Goal: Transaction & Acquisition: Purchase product/service

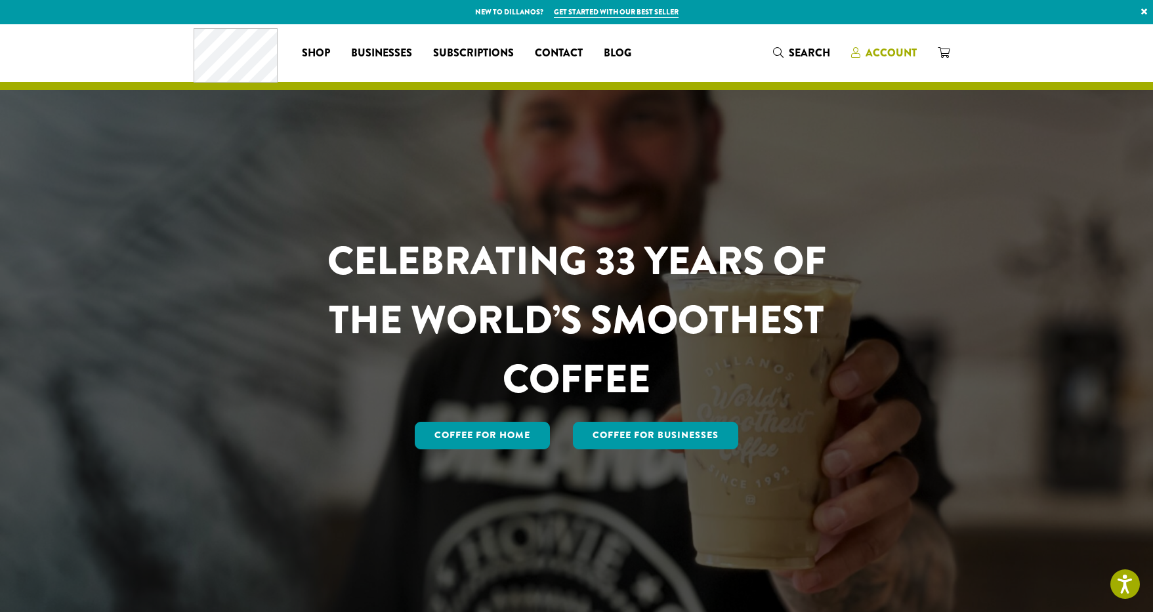
click at [892, 51] on span "Account" at bounding box center [891, 52] width 51 height 15
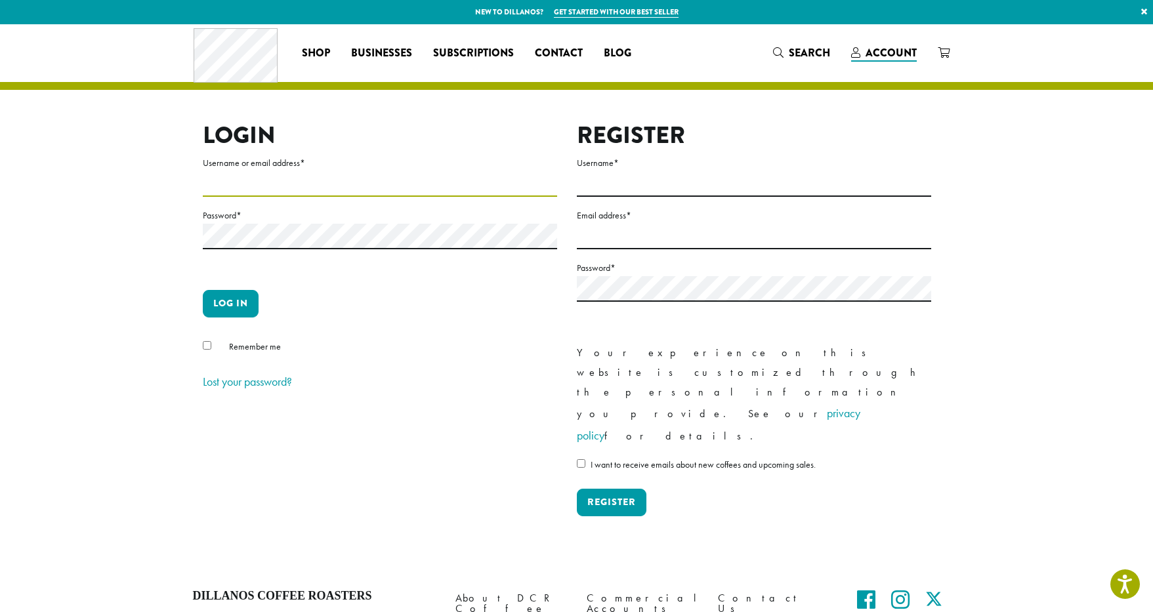
click at [383, 192] on input "Username or email address *" at bounding box center [380, 184] width 354 height 26
type input "**********"
click at [234, 295] on button "Log in" at bounding box center [231, 304] width 56 height 28
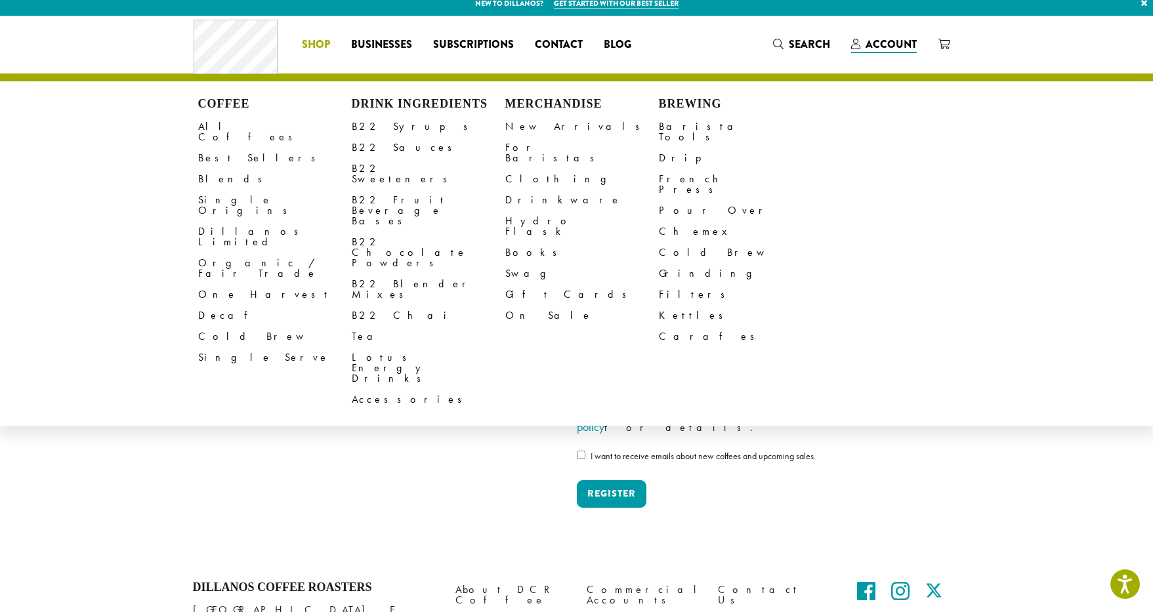
scroll to position [11, 0]
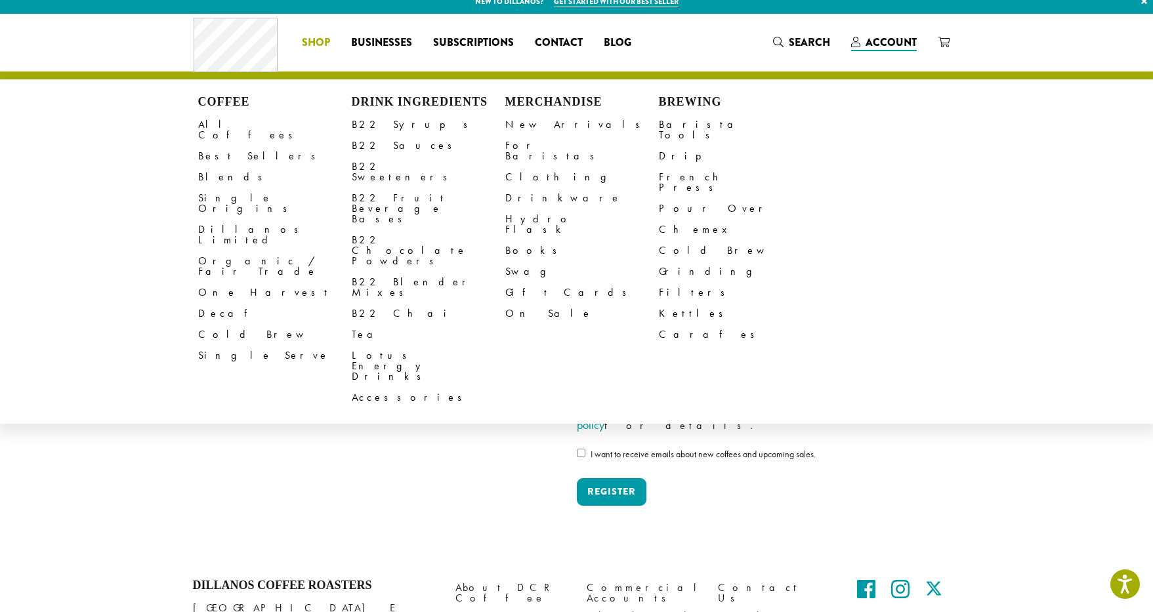
click at [326, 51] on link "Shop" at bounding box center [315, 42] width 49 height 21
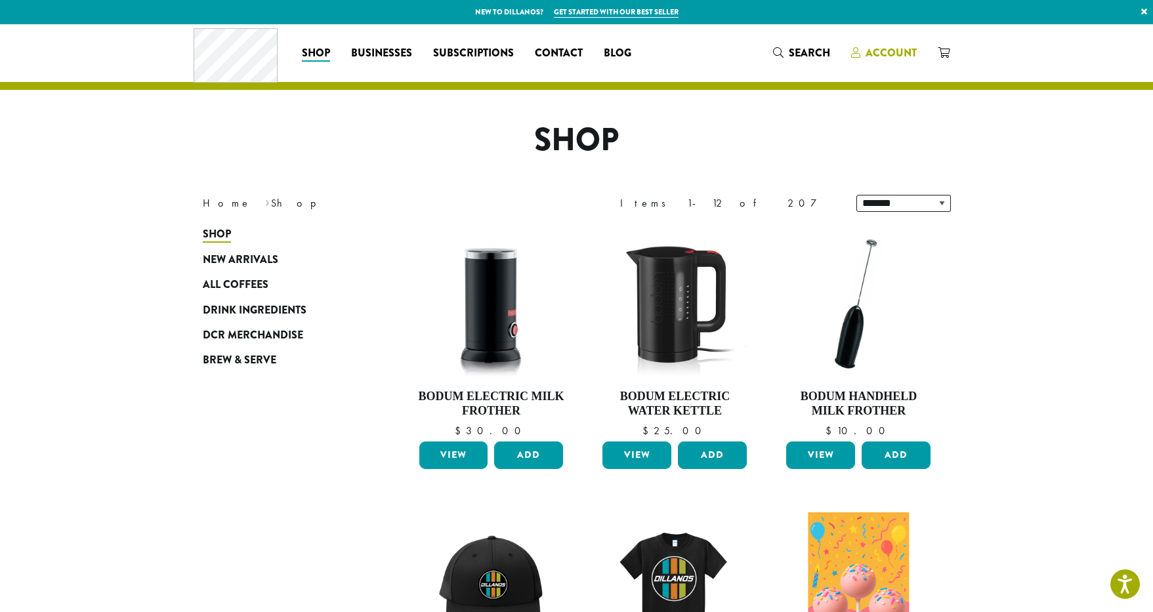
click at [872, 57] on span "Account" at bounding box center [891, 52] width 51 height 15
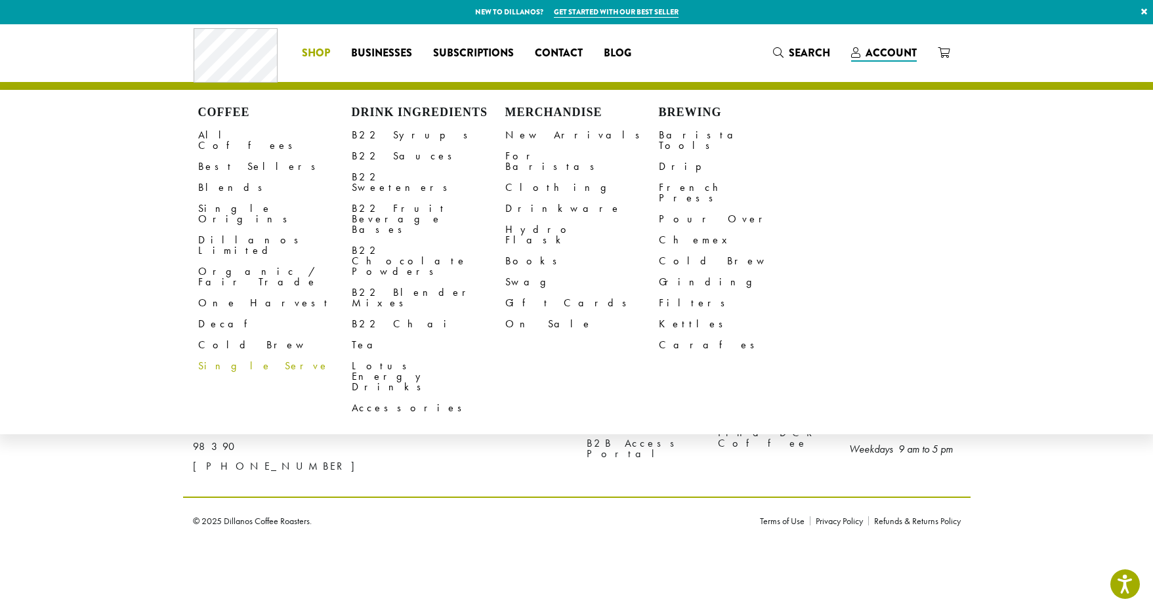
click at [320, 47] on span "Shop" at bounding box center [316, 53] width 28 height 16
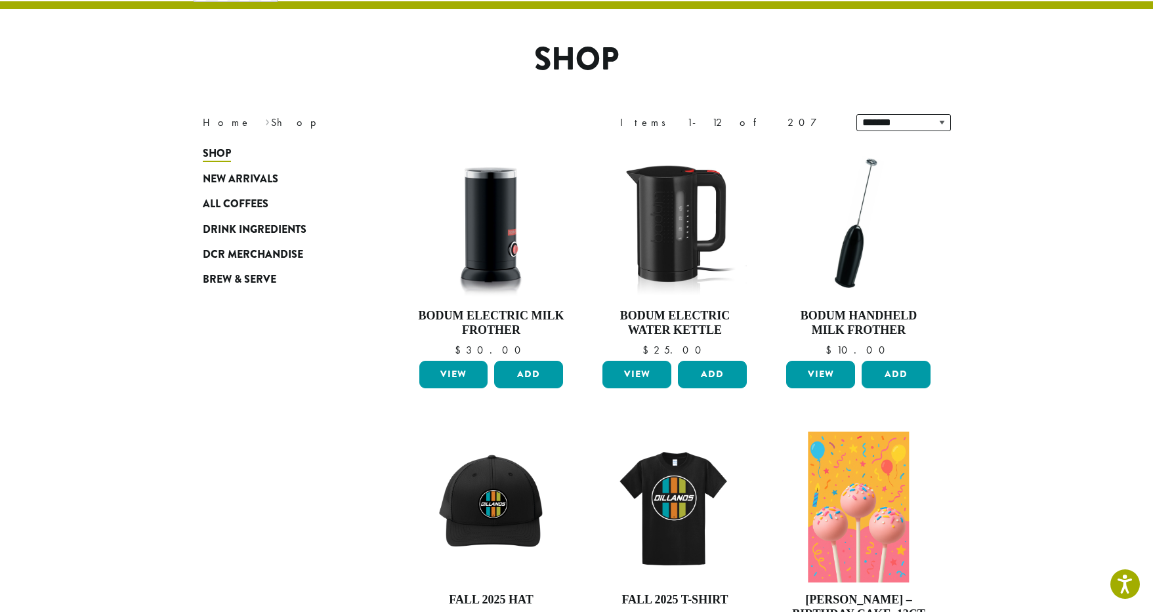
scroll to position [79, 0]
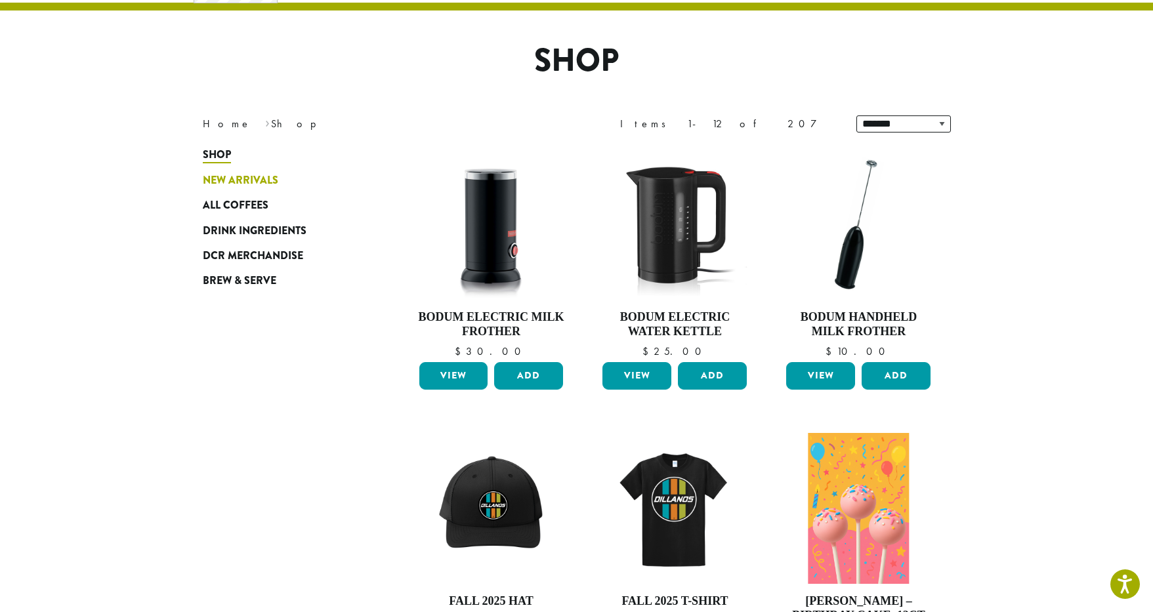
click at [251, 184] on span "New Arrivals" at bounding box center [240, 181] width 75 height 16
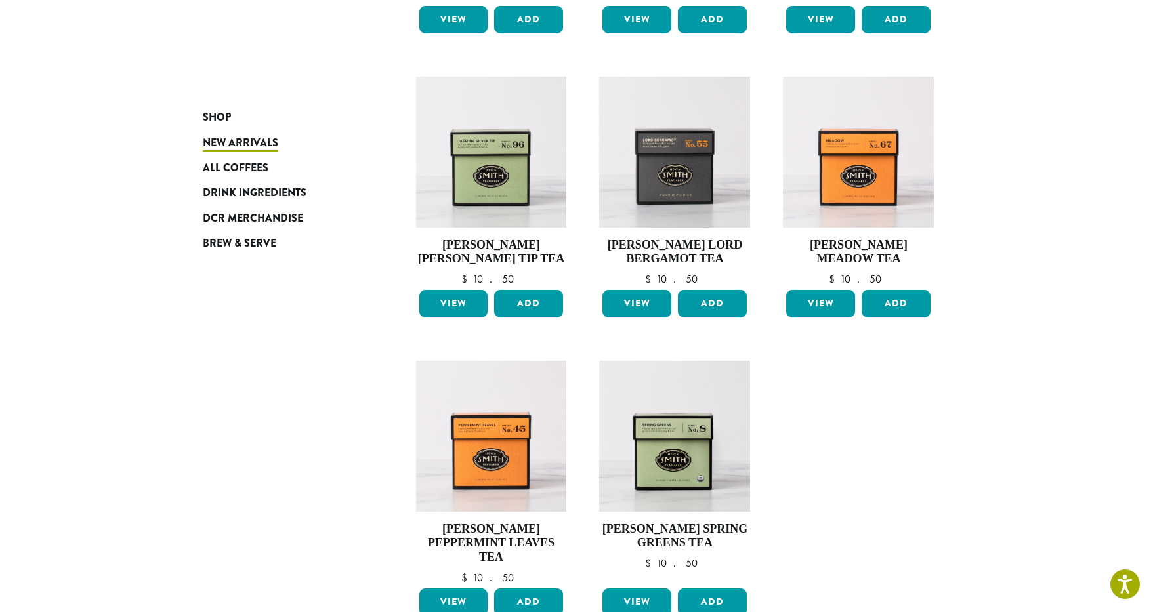
scroll to position [781, 0]
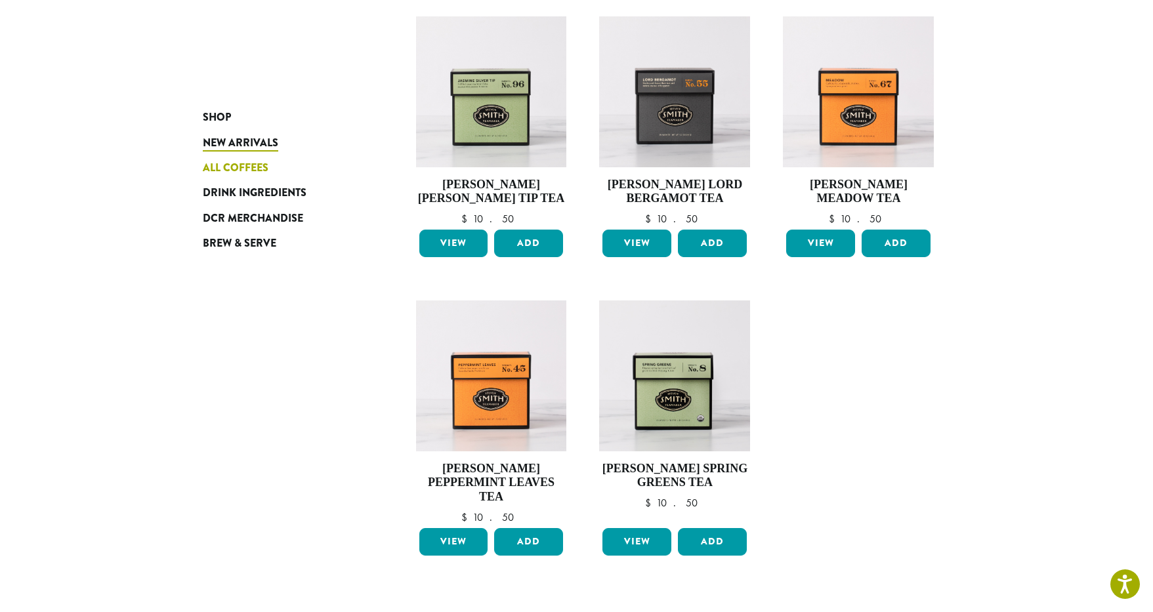
click at [271, 163] on link "All Coffees" at bounding box center [282, 168] width 158 height 25
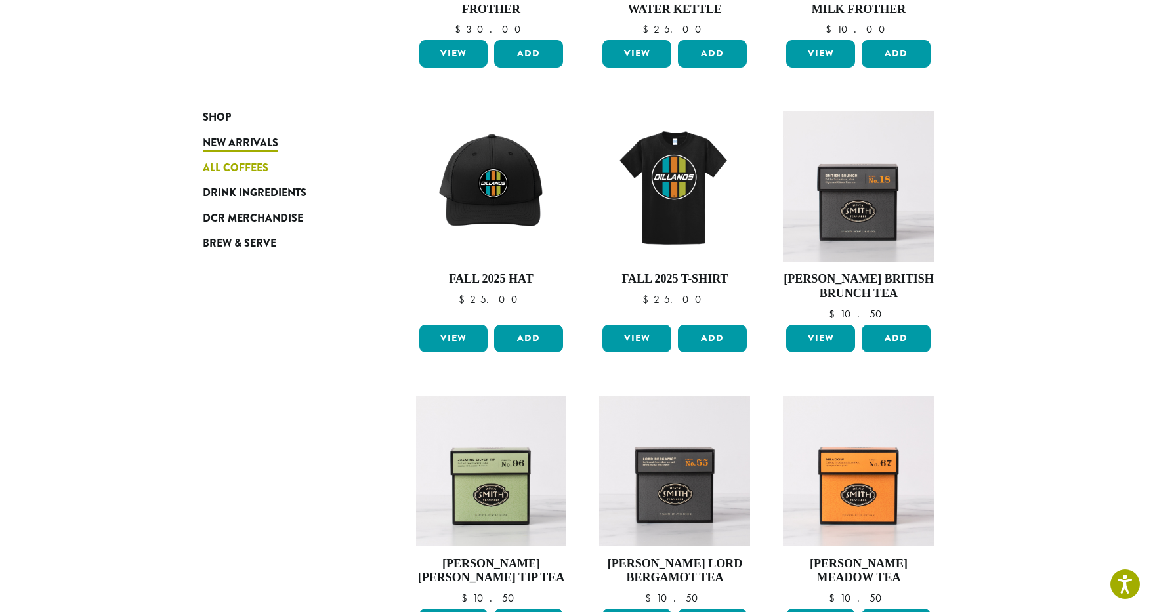
scroll to position [315, 0]
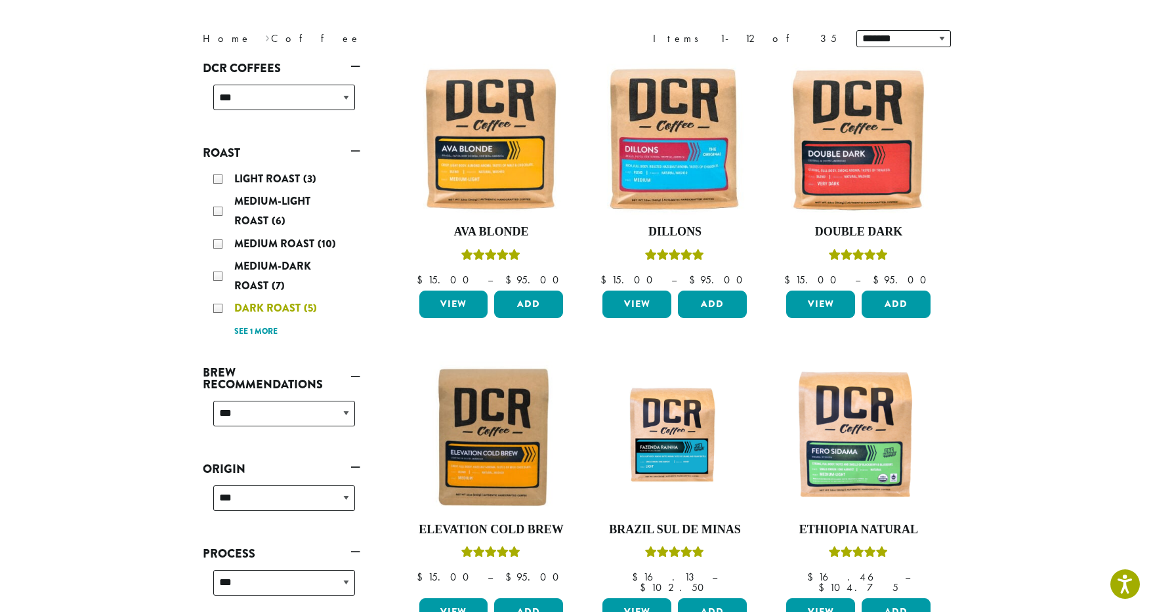
scroll to position [166, 0]
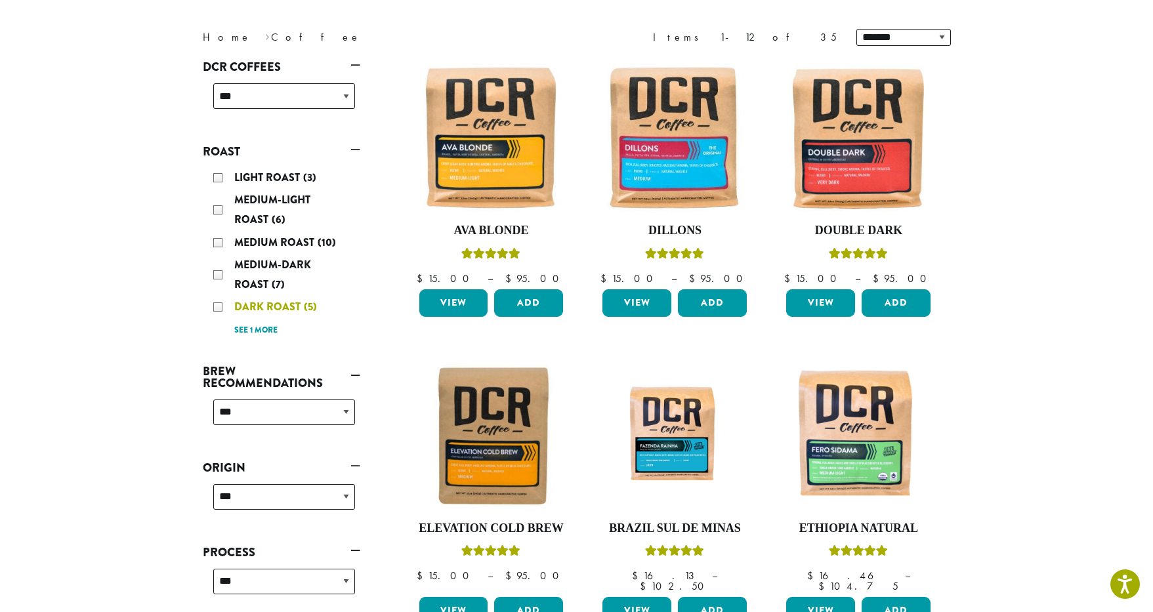
click at [291, 300] on span "Dark Roast" at bounding box center [269, 306] width 70 height 15
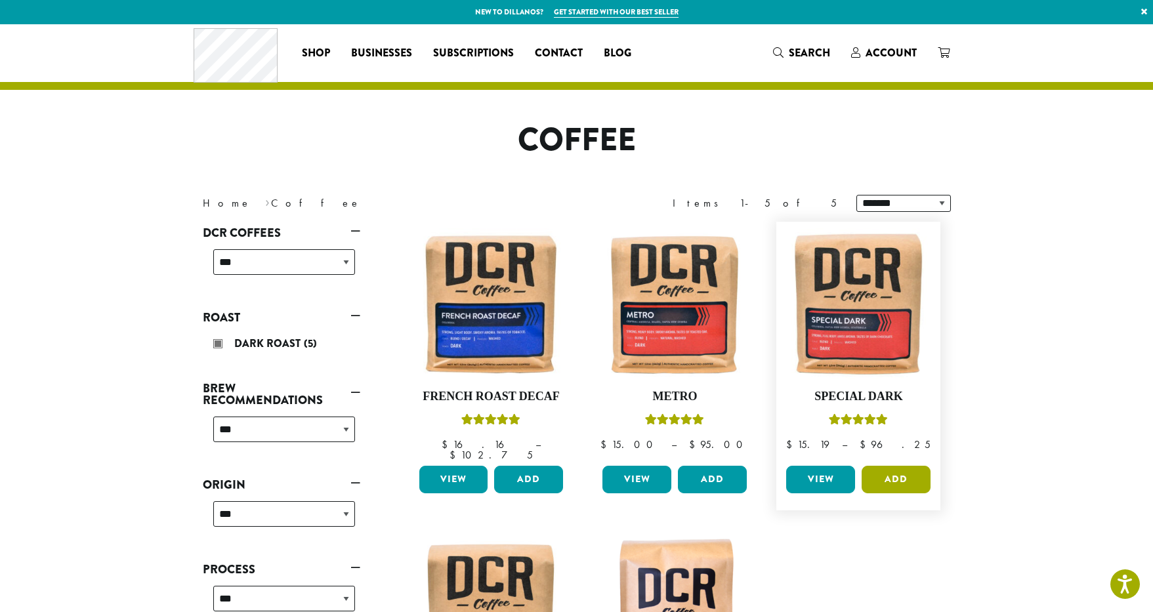
click at [903, 466] on button "Add" at bounding box center [896, 480] width 69 height 28
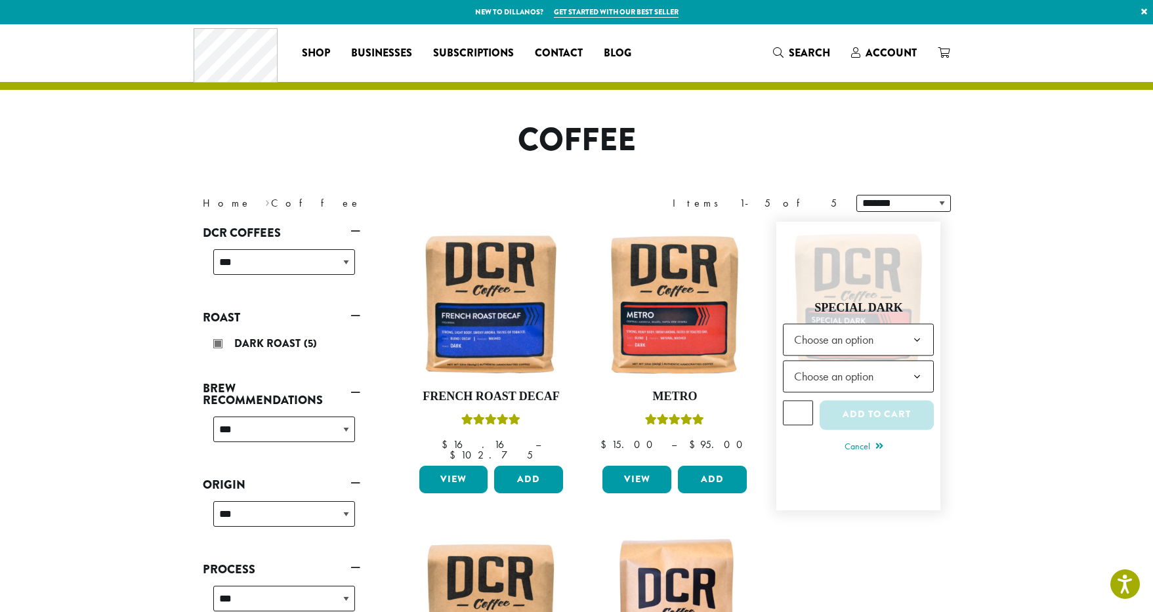
click at [861, 339] on span "Choose an option" at bounding box center [838, 340] width 98 height 26
click at [860, 372] on span "Choose an option" at bounding box center [838, 377] width 98 height 26
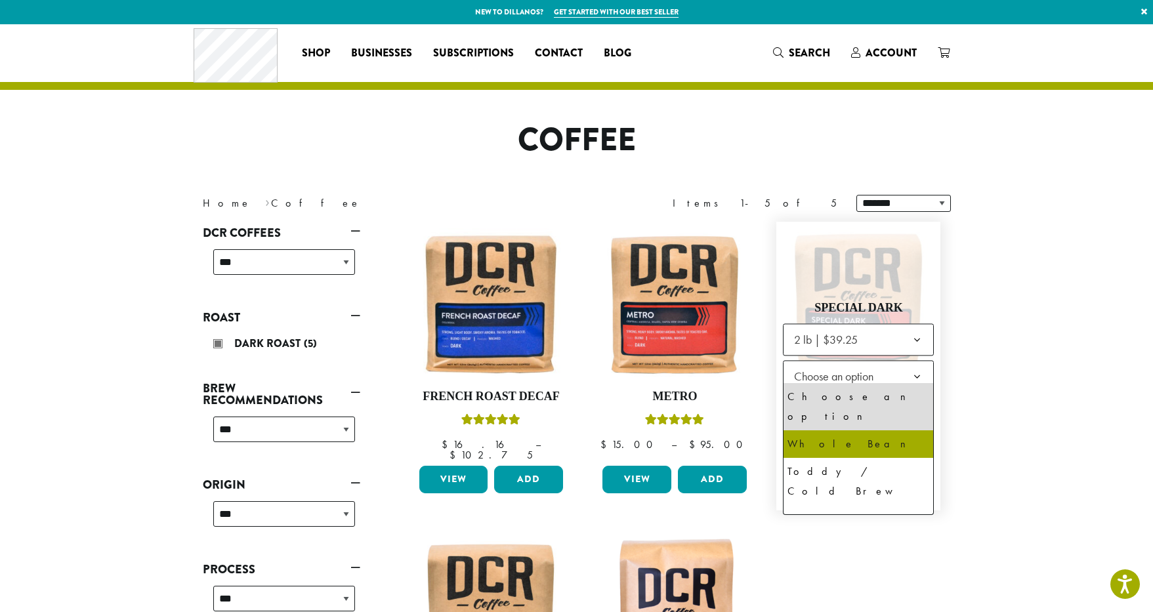
select select "**********"
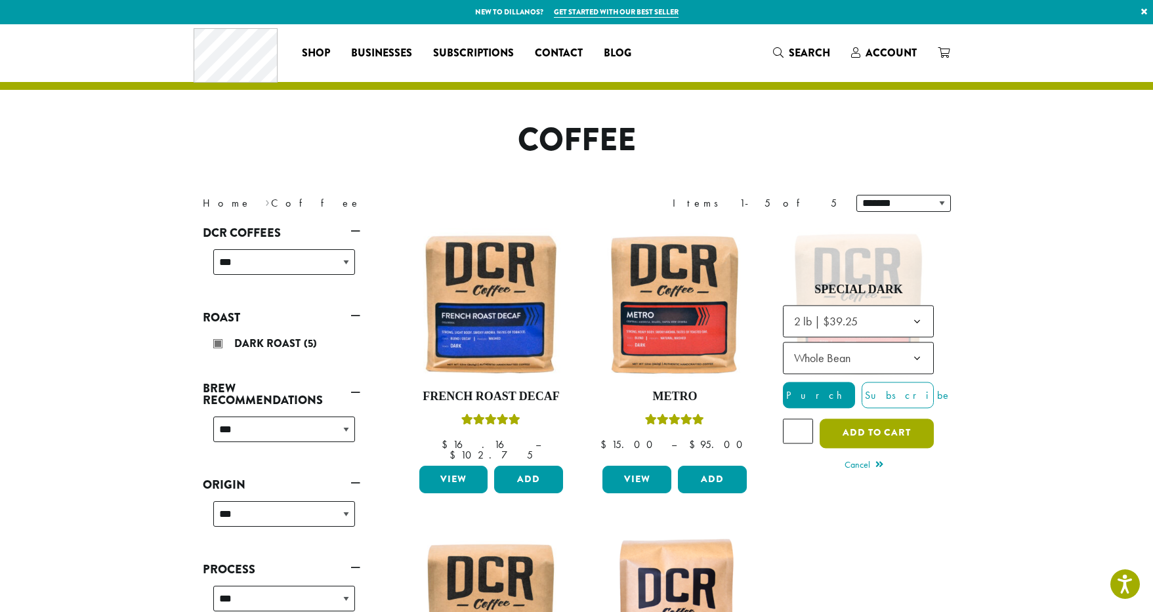
click at [909, 419] on button "Add to cart" at bounding box center [877, 434] width 114 height 30
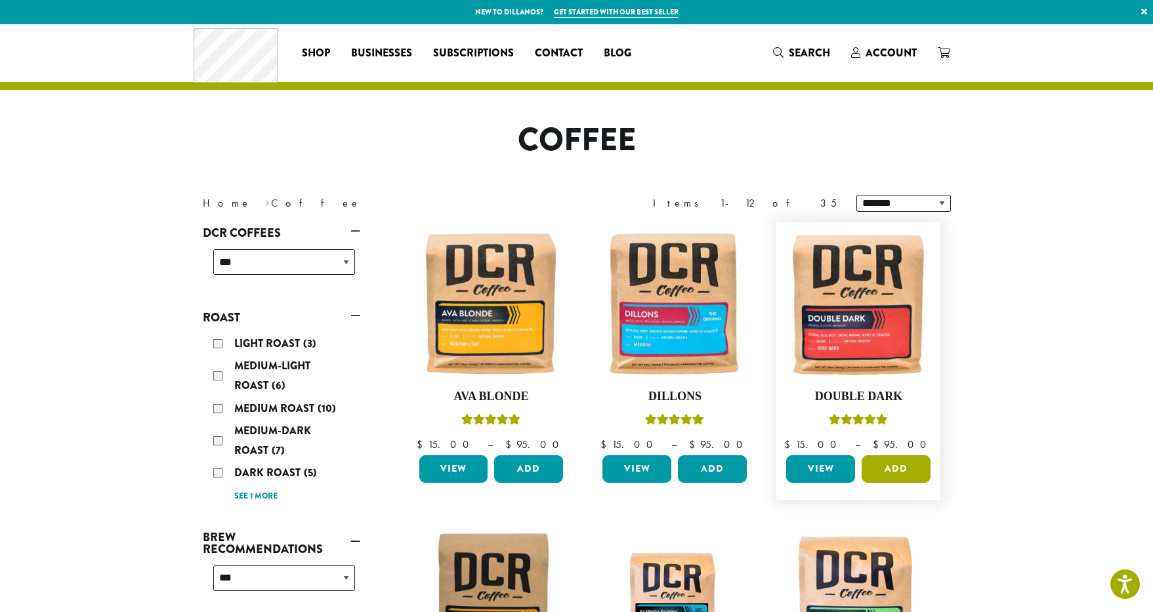
click at [909, 463] on button "Add" at bounding box center [896, 470] width 69 height 28
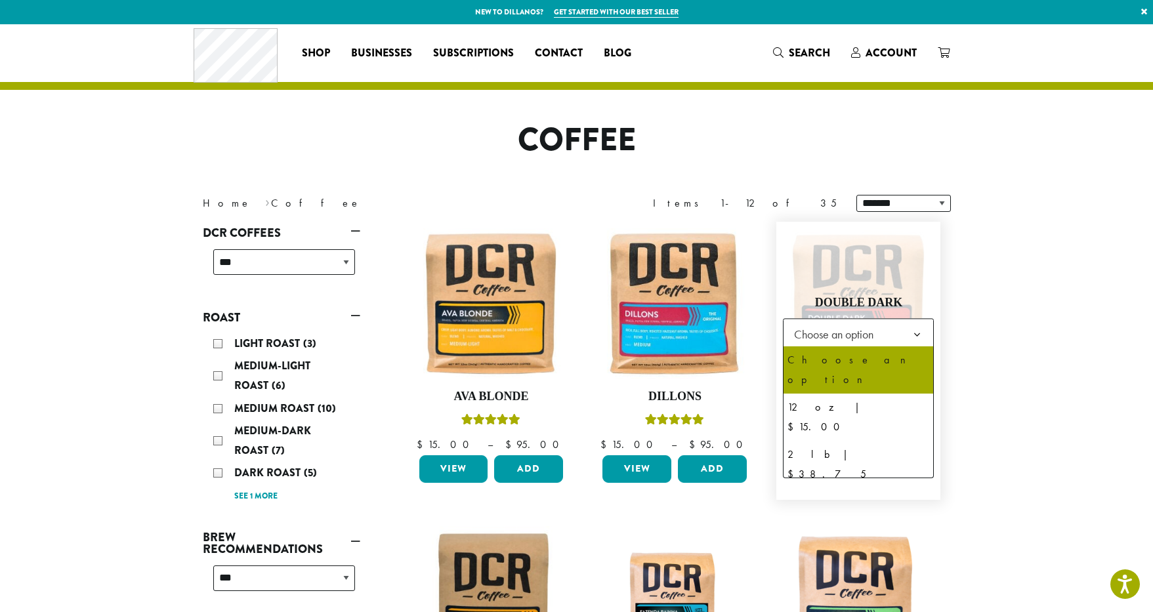
click at [871, 337] on span "Choose an option" at bounding box center [838, 335] width 98 height 26
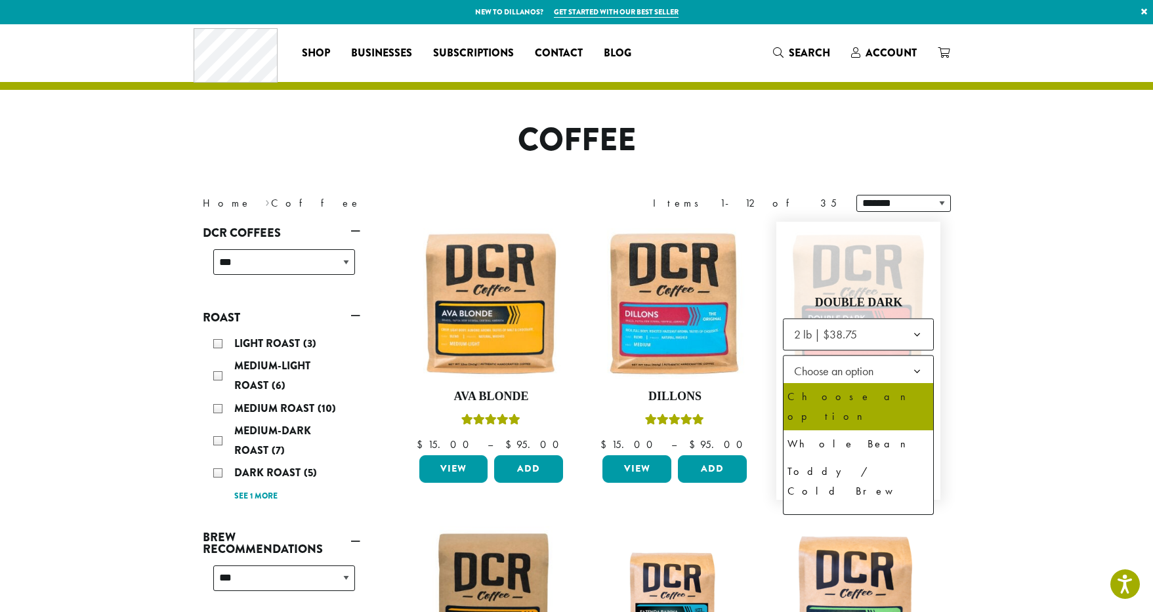
click at [846, 363] on span "Choose an option" at bounding box center [838, 371] width 98 height 26
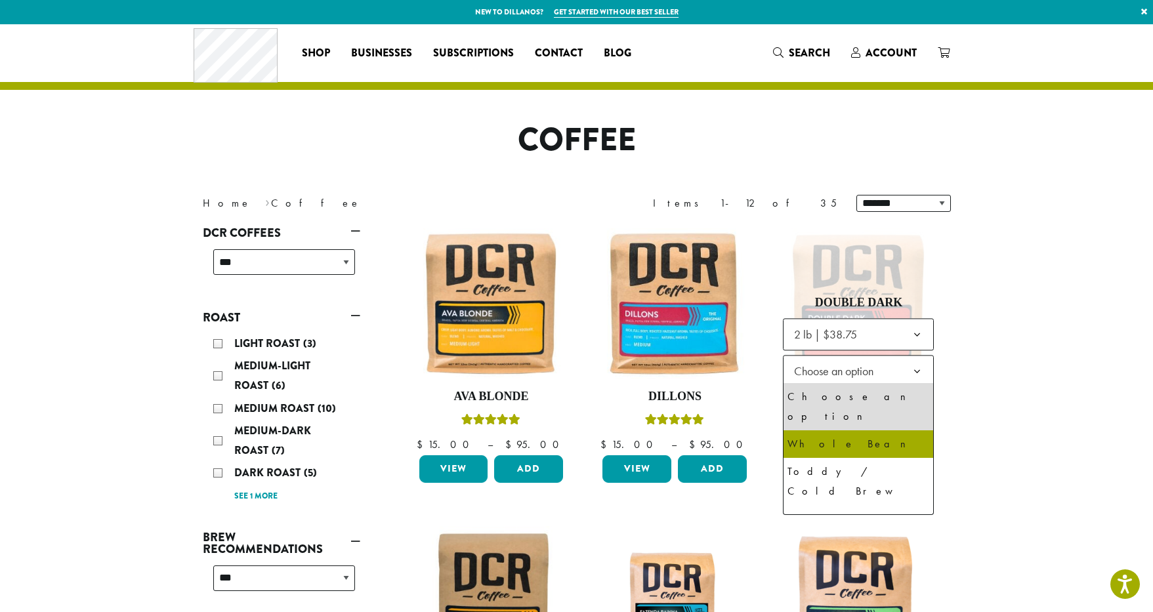
select select "**********"
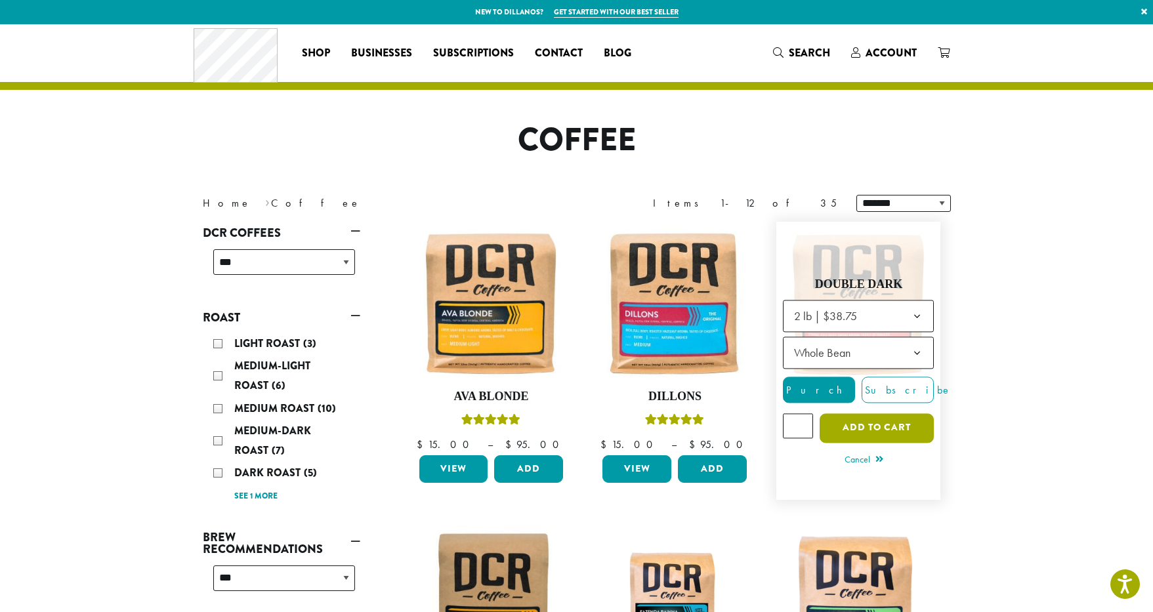
click at [891, 422] on button "Add to cart" at bounding box center [877, 429] width 114 height 30
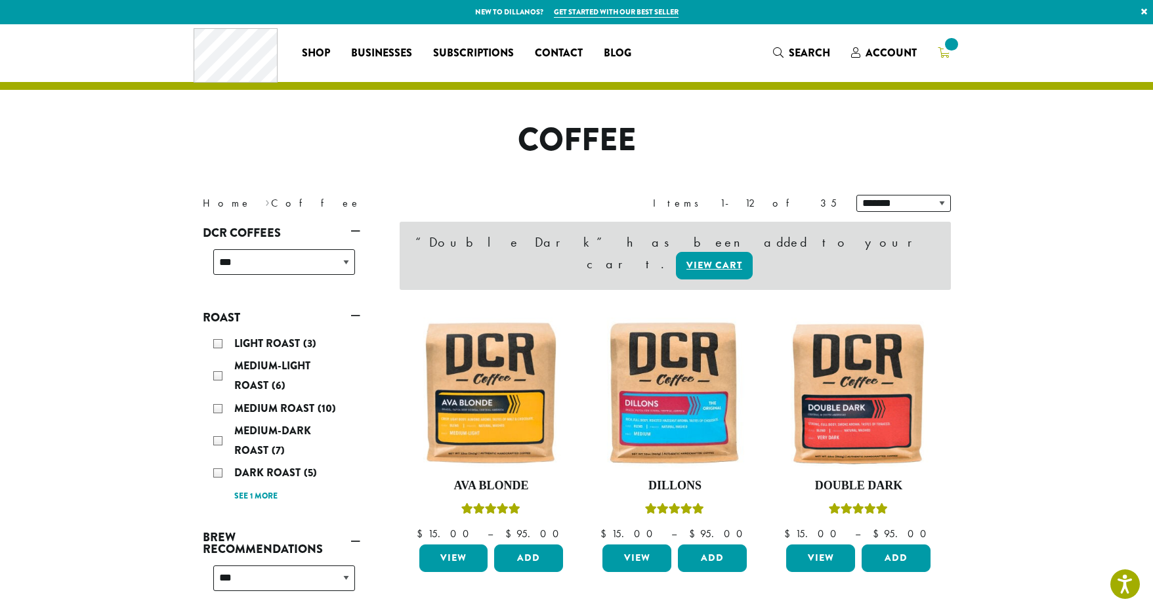
click at [945, 50] on span at bounding box center [952, 44] width 18 height 18
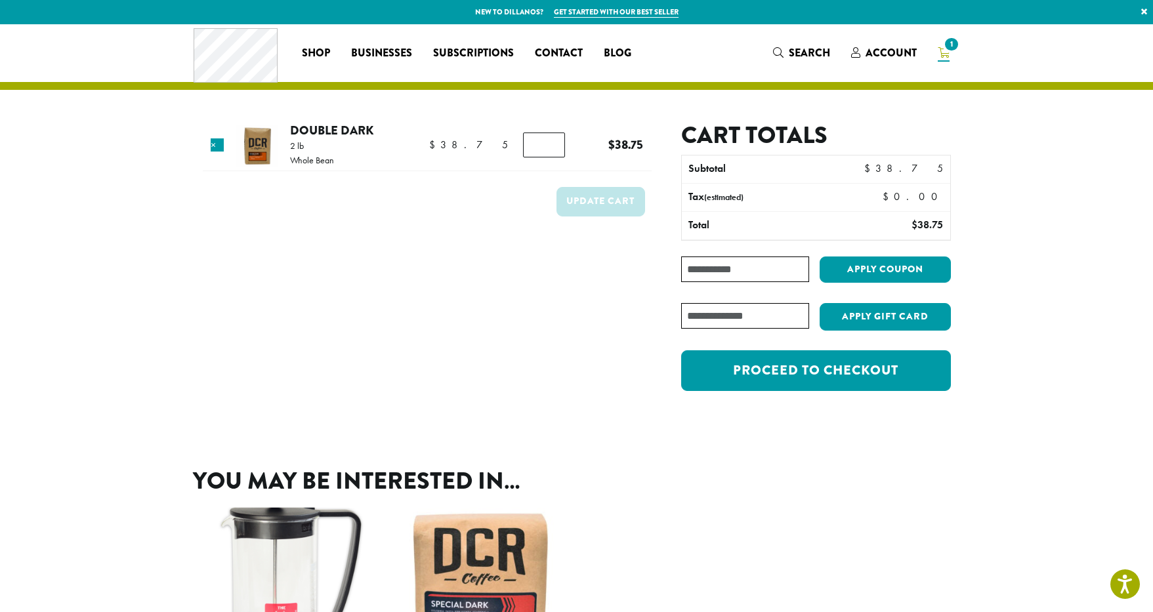
click at [542, 140] on input "*" at bounding box center [544, 145] width 42 height 25
click at [547, 148] on input "*" at bounding box center [544, 145] width 42 height 25
type input "*"
click at [547, 148] on input "*" at bounding box center [544, 145] width 42 height 25
click at [606, 203] on button "Update cart" at bounding box center [601, 202] width 89 height 30
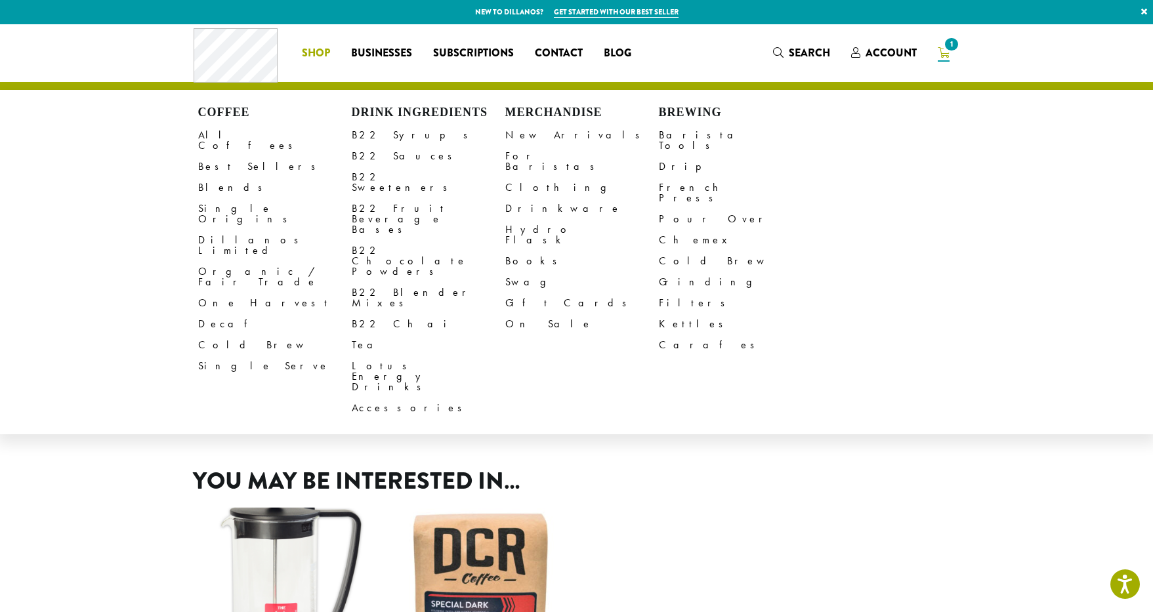
click at [319, 53] on span "Shop" at bounding box center [316, 53] width 28 height 16
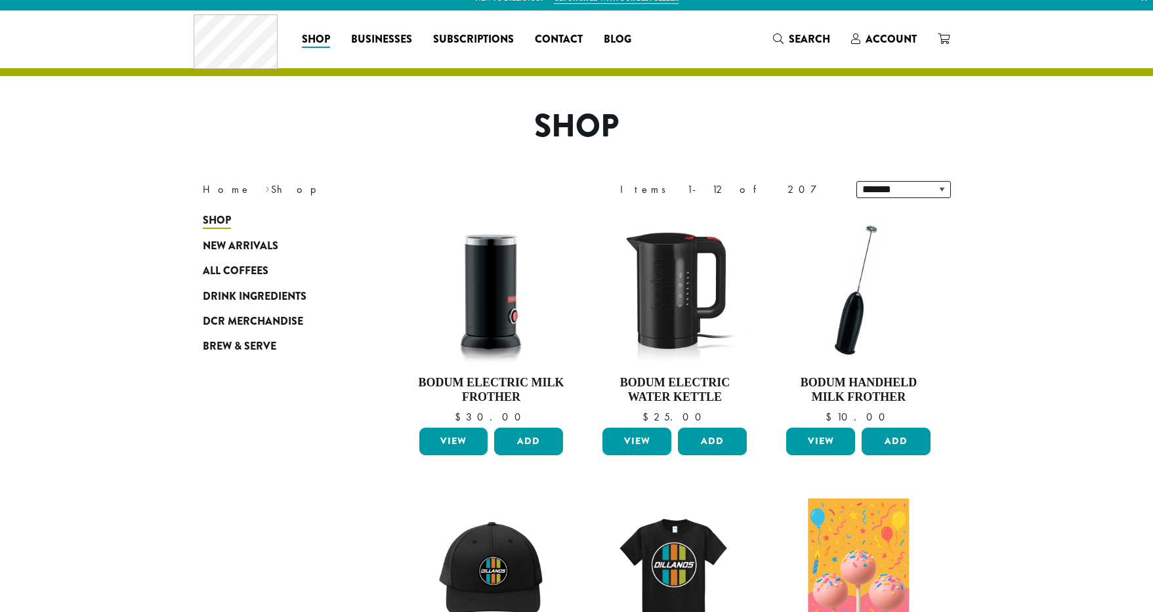
scroll to position [21, 0]
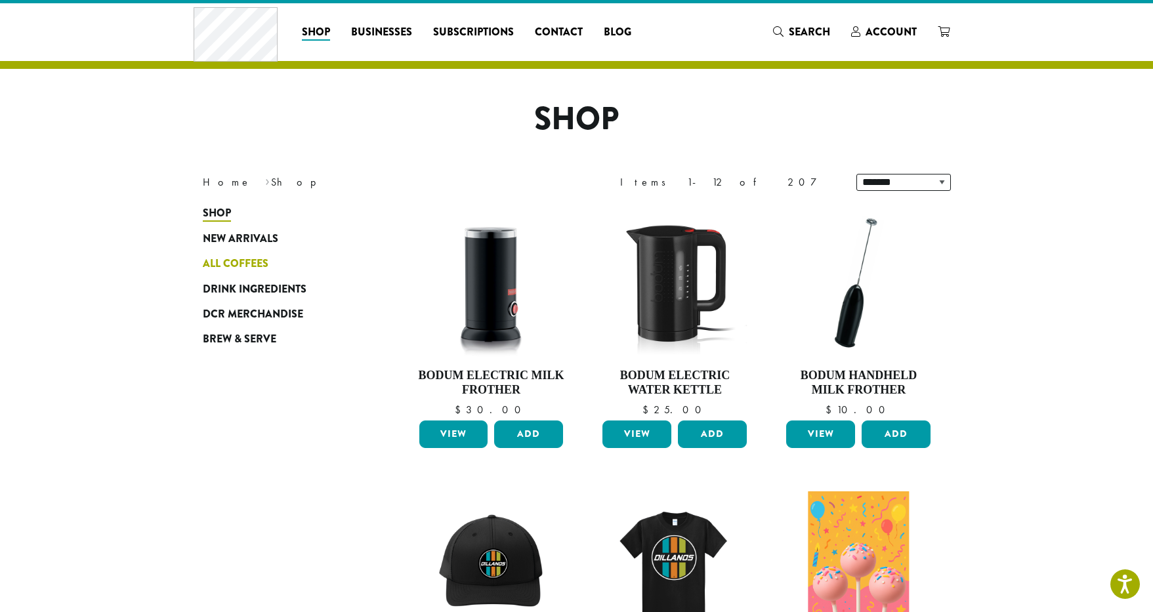
click at [249, 265] on span "All Coffees" at bounding box center [236, 264] width 66 height 16
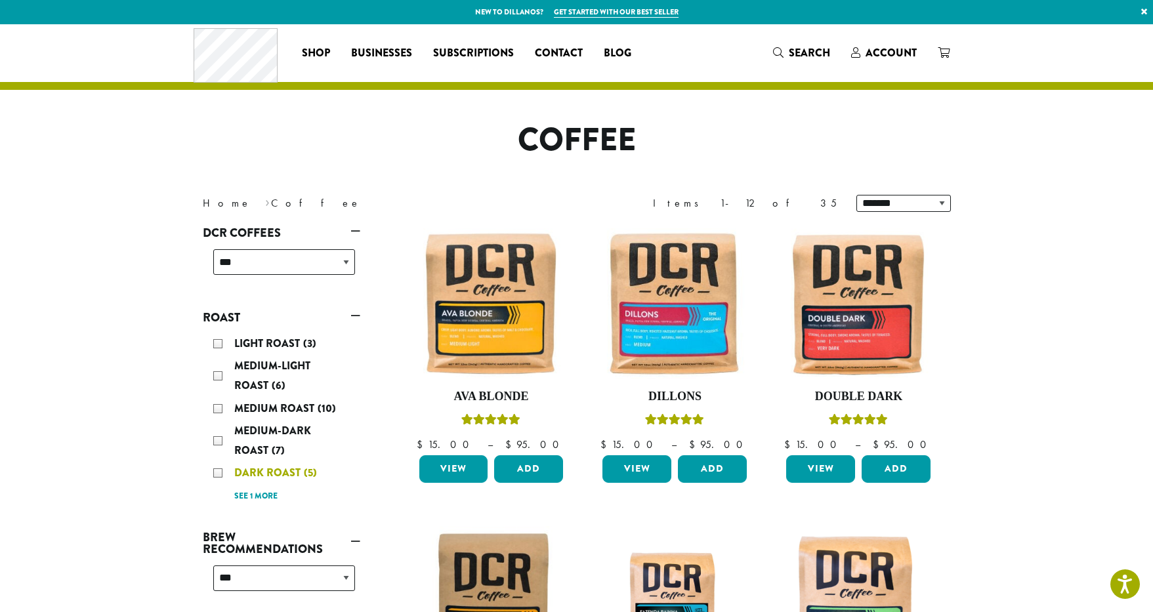
click at [293, 477] on span "Dark Roast" at bounding box center [269, 472] width 70 height 15
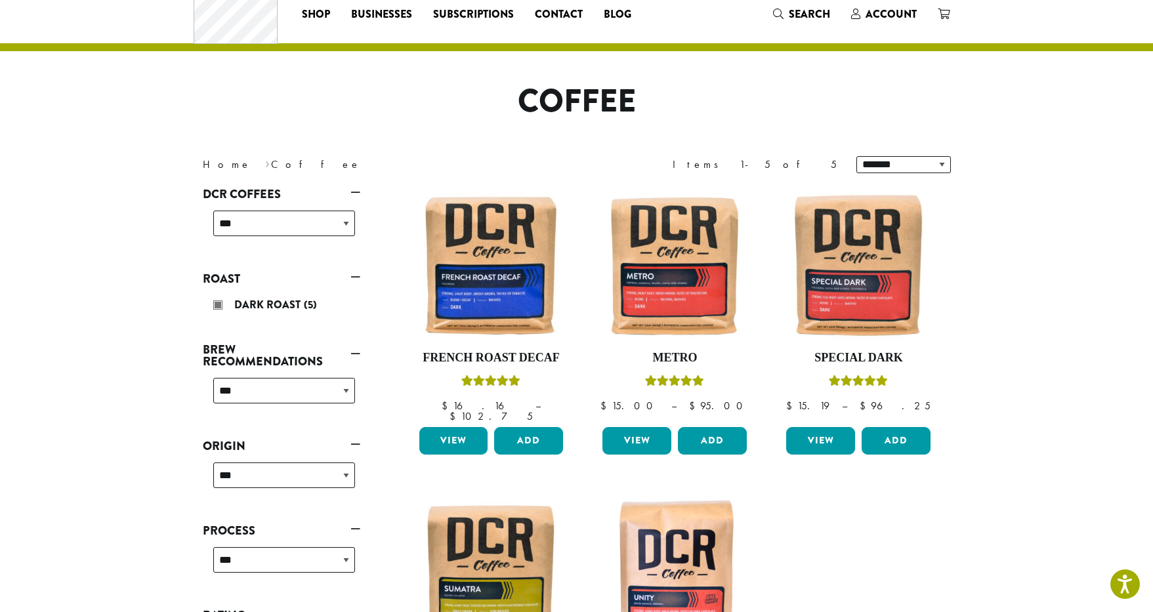
scroll to position [81, 0]
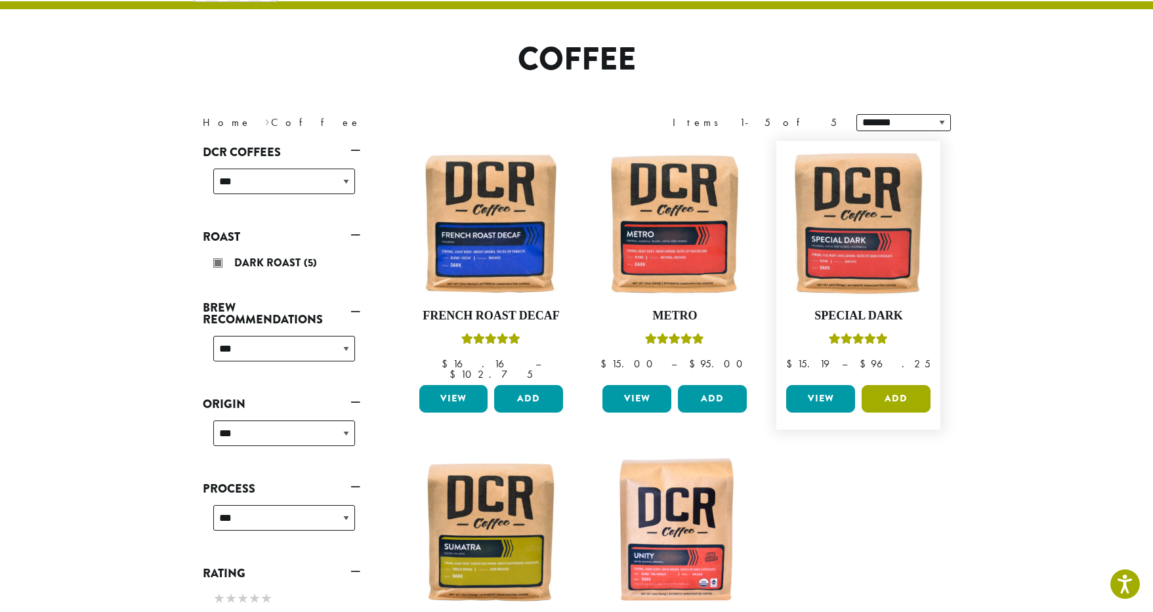
click at [901, 387] on button "Add" at bounding box center [896, 399] width 69 height 28
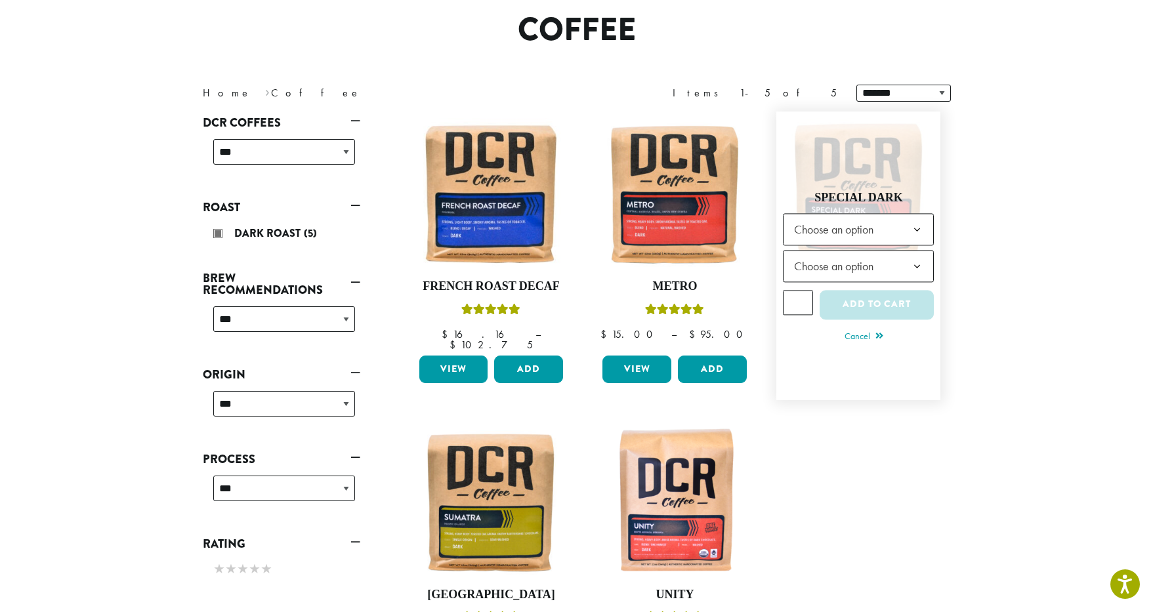
scroll to position [74, 0]
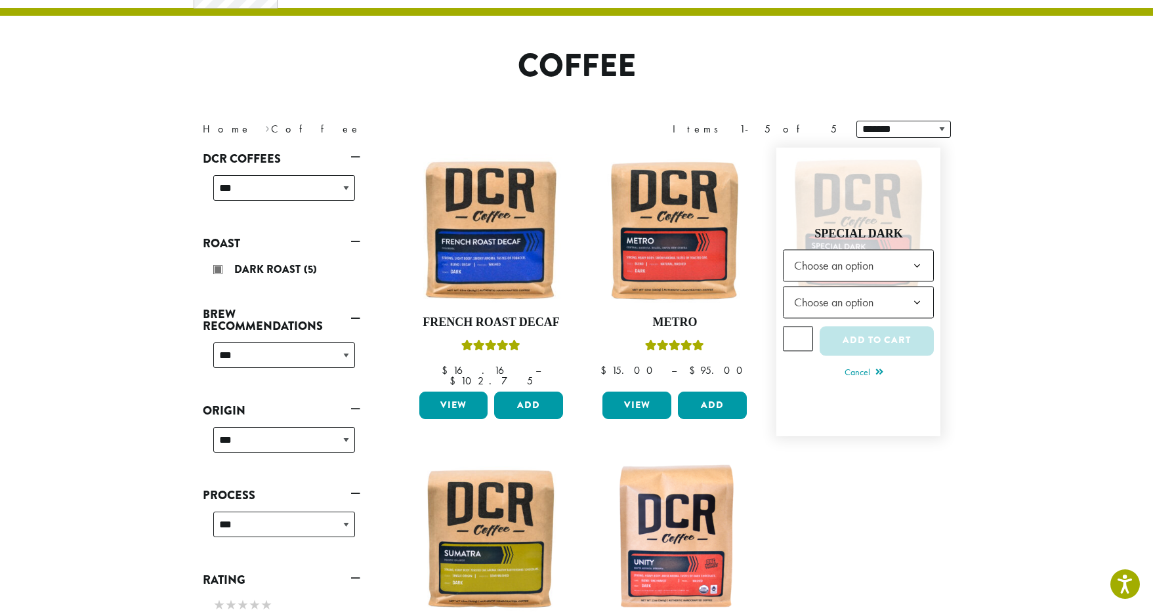
click at [870, 258] on span "Choose an option" at bounding box center [838, 266] width 98 height 26
click at [847, 289] on span "Choose an option" at bounding box center [838, 302] width 98 height 26
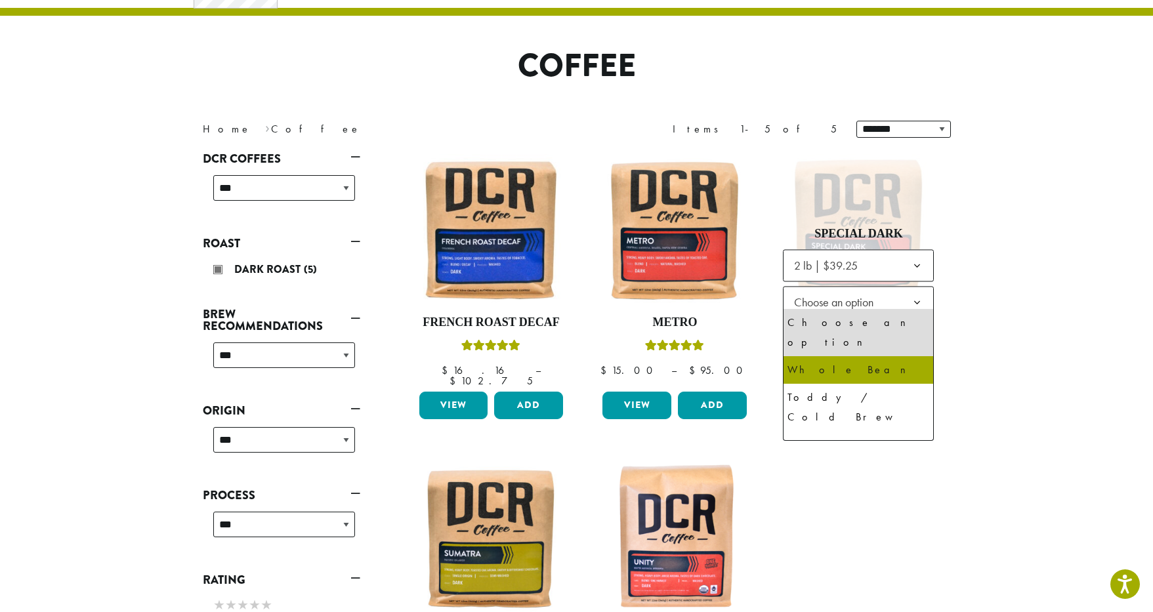
select select "**********"
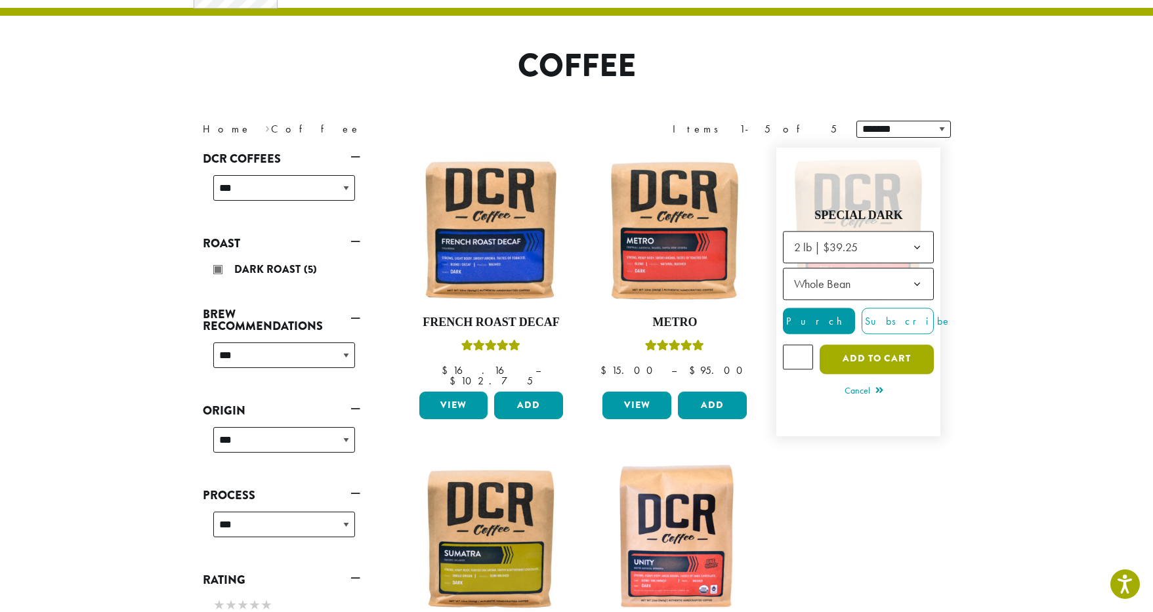
click at [882, 347] on button "Add to cart" at bounding box center [877, 360] width 114 height 30
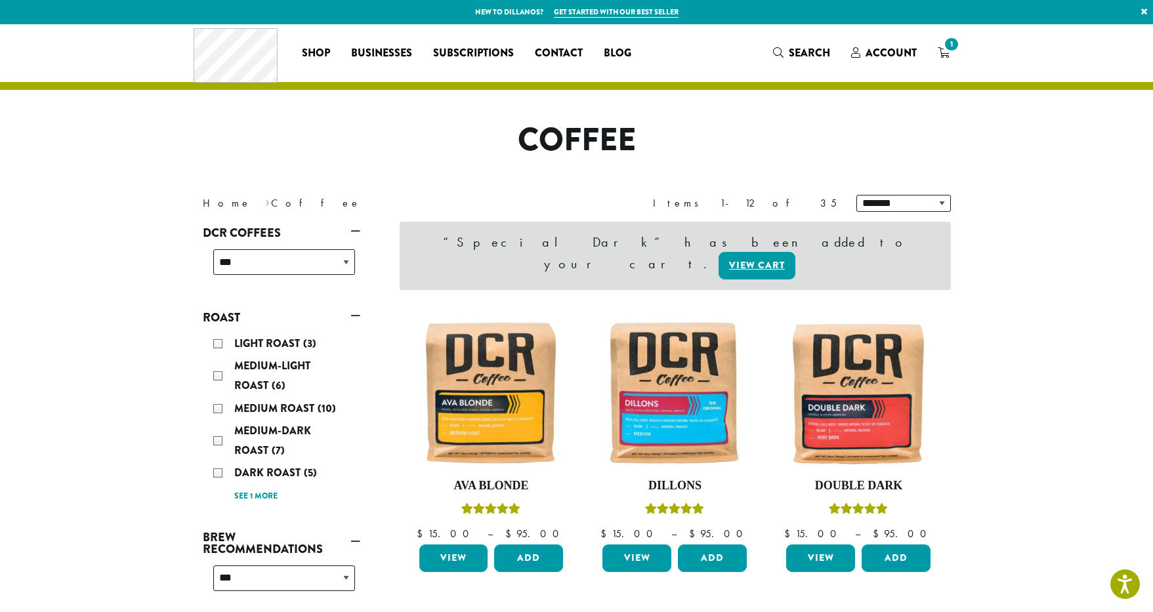
click at [943, 54] on icon "1" at bounding box center [944, 52] width 12 height 11
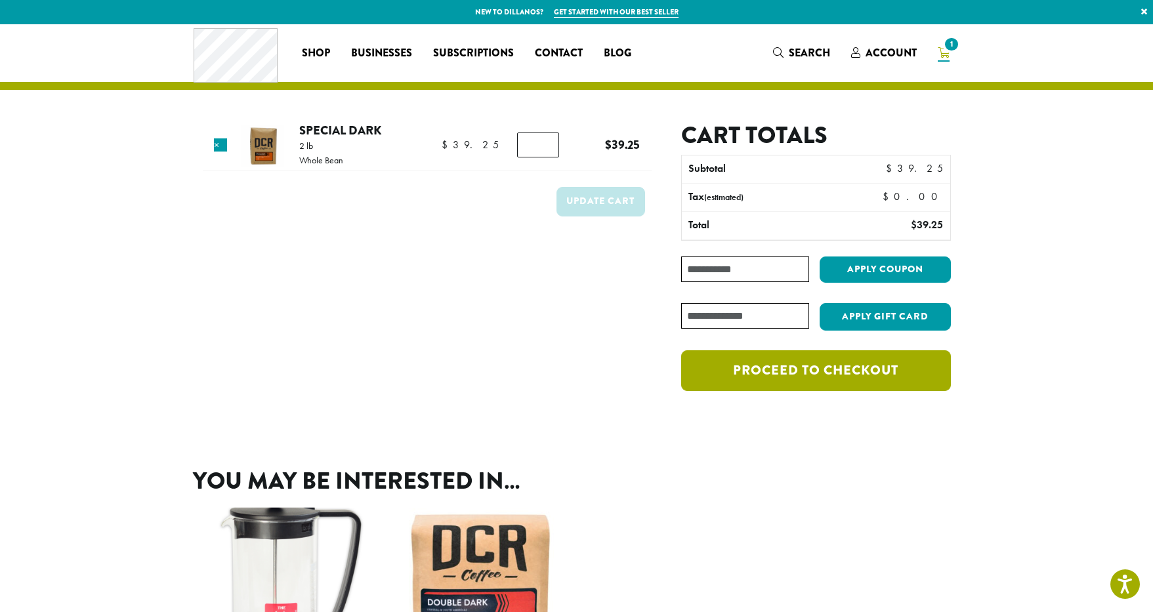
click at [833, 371] on link "Proceed to checkout" at bounding box center [815, 371] width 269 height 41
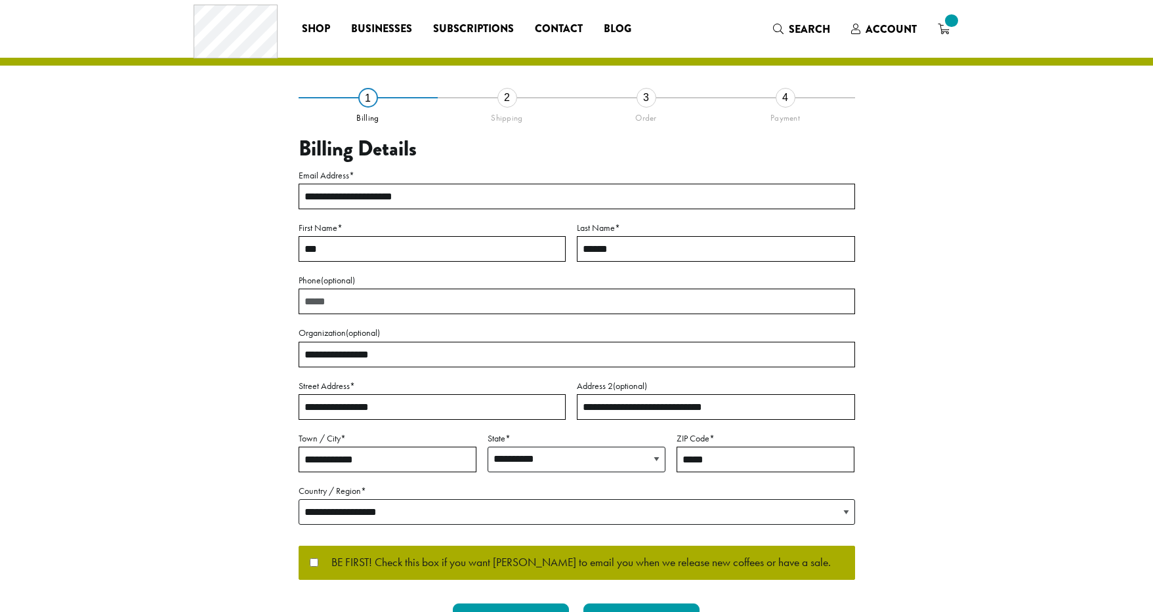
select select "**"
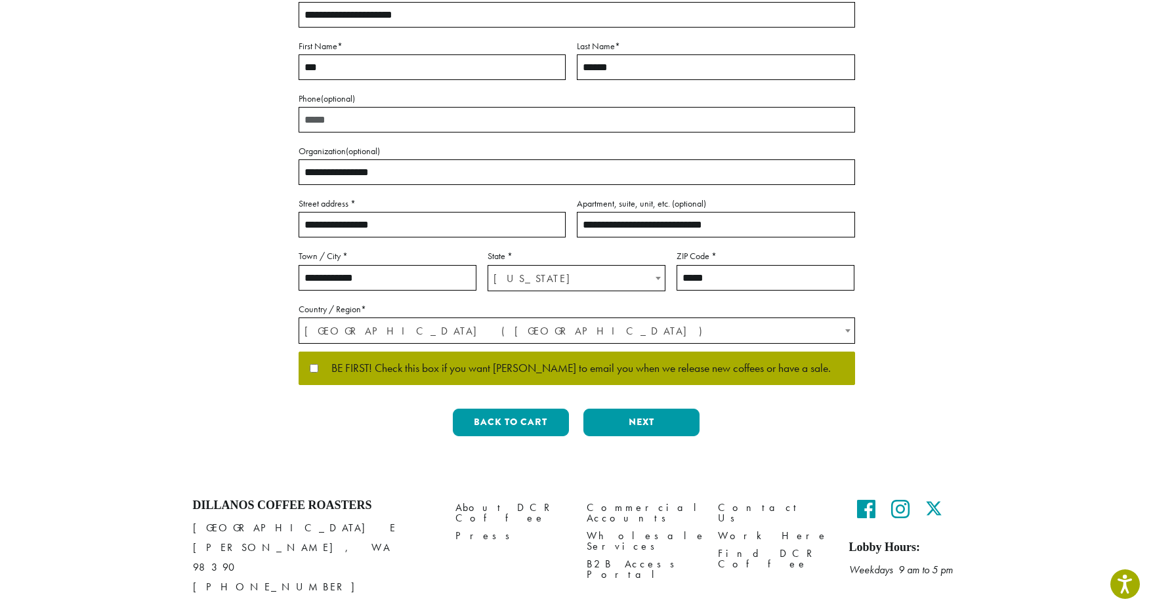
scroll to position [234, 0]
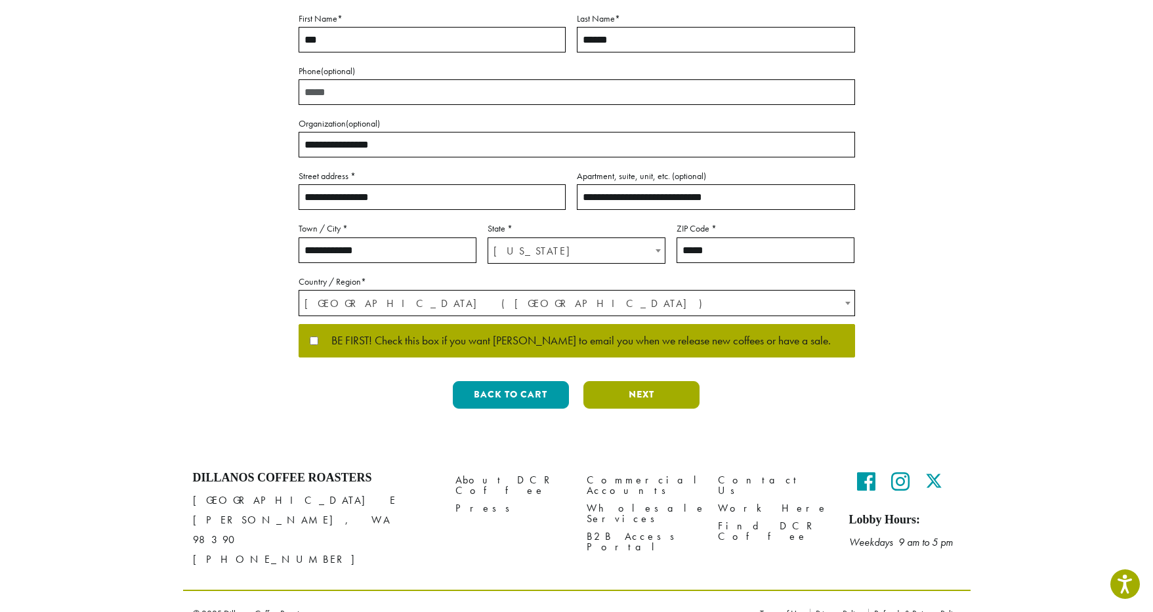
click at [649, 397] on button "Next" at bounding box center [642, 395] width 116 height 28
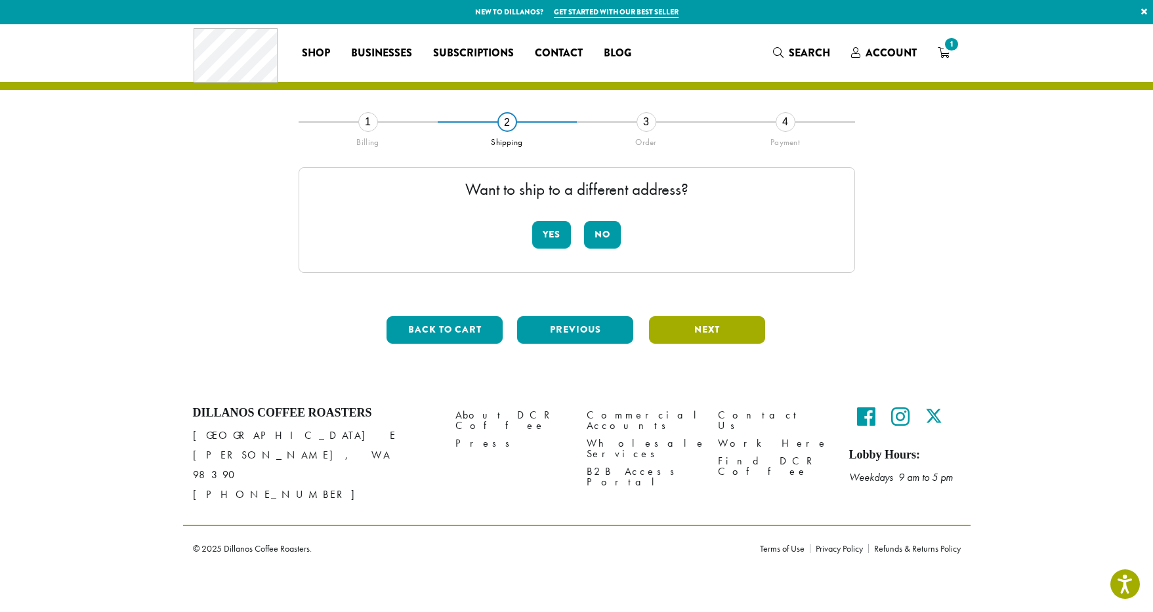
scroll to position [0, 0]
click at [599, 232] on button "No" at bounding box center [602, 235] width 37 height 28
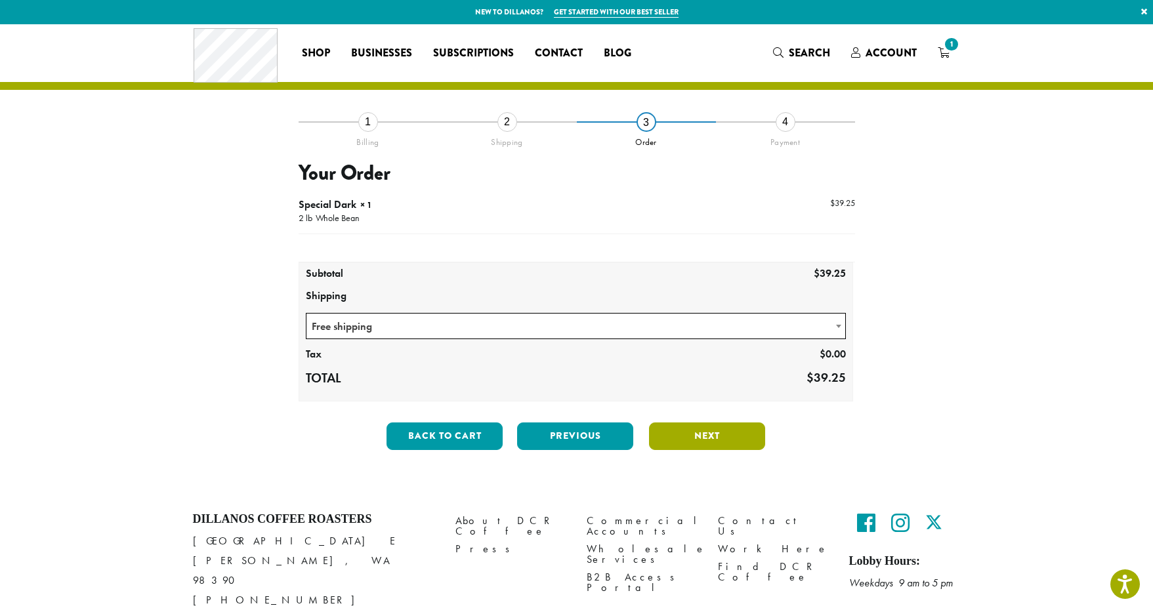
click at [724, 436] on button "Next" at bounding box center [707, 437] width 116 height 28
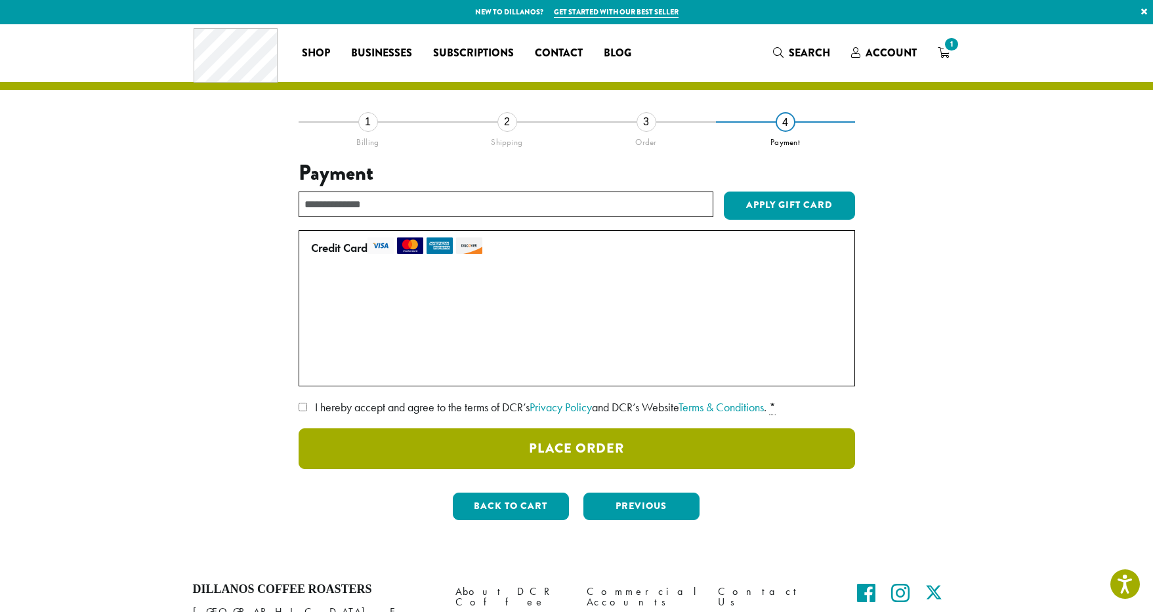
click at [536, 431] on button "Place Order" at bounding box center [577, 449] width 557 height 41
